Goal: Task Accomplishment & Management: Complete application form

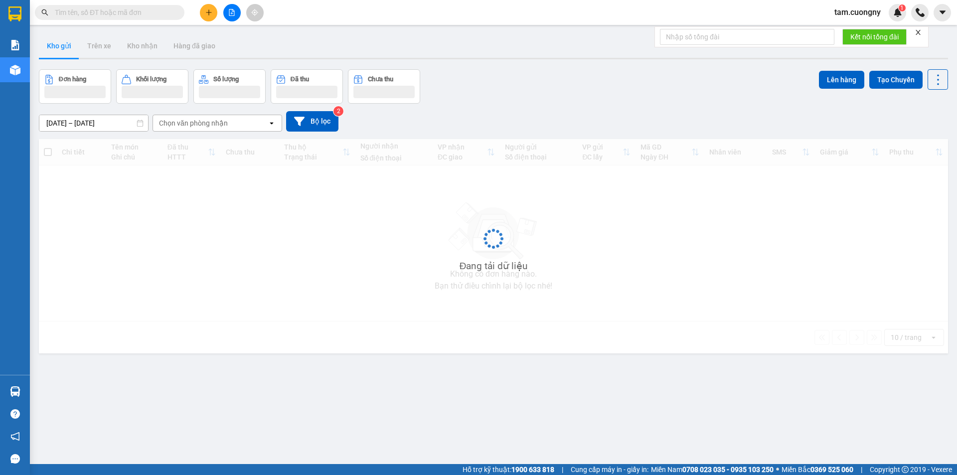
click at [136, 10] on input "text" at bounding box center [114, 12] width 118 height 11
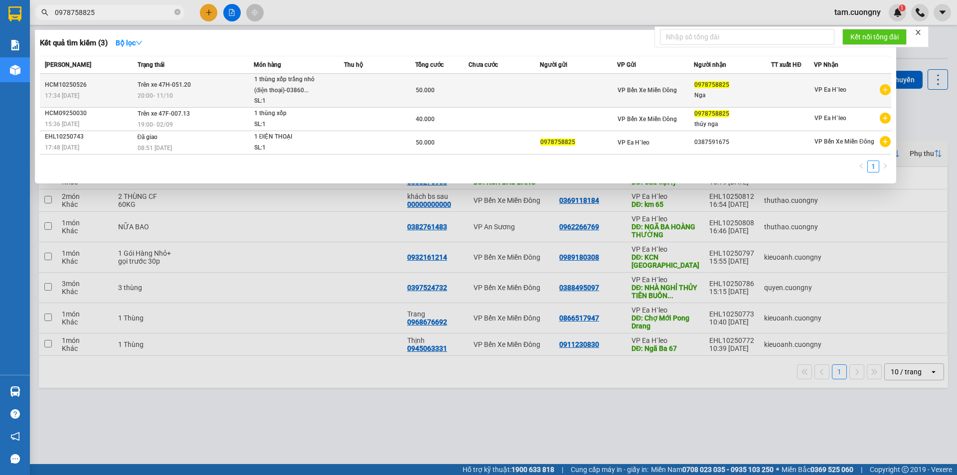
type input "0978758825"
click at [228, 94] on div "20:00 [DATE]" at bounding box center [195, 95] width 116 height 11
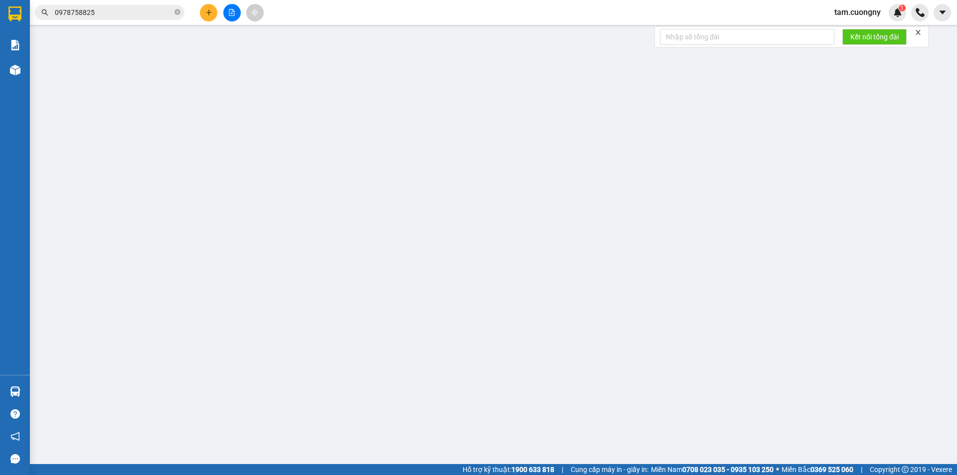
type input "0978758825"
type input "Nga"
type input "50.000"
